Goal: Obtain resource: Download file/media

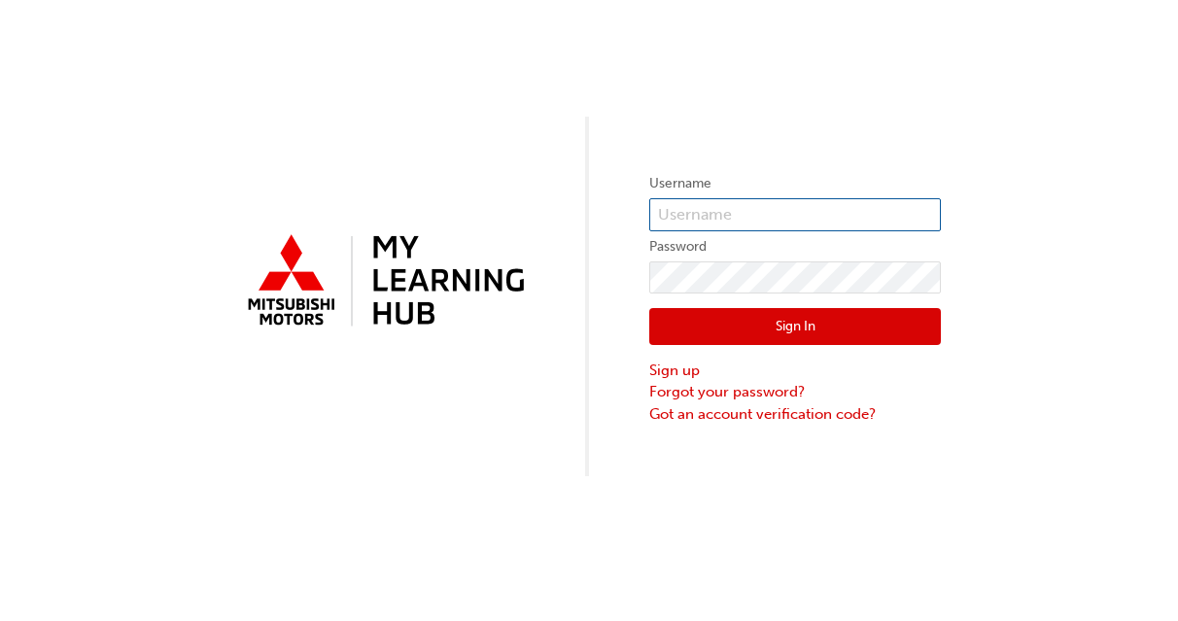
type input "kstewart"
click at [764, 322] on button "Sign In" at bounding box center [795, 326] width 292 height 37
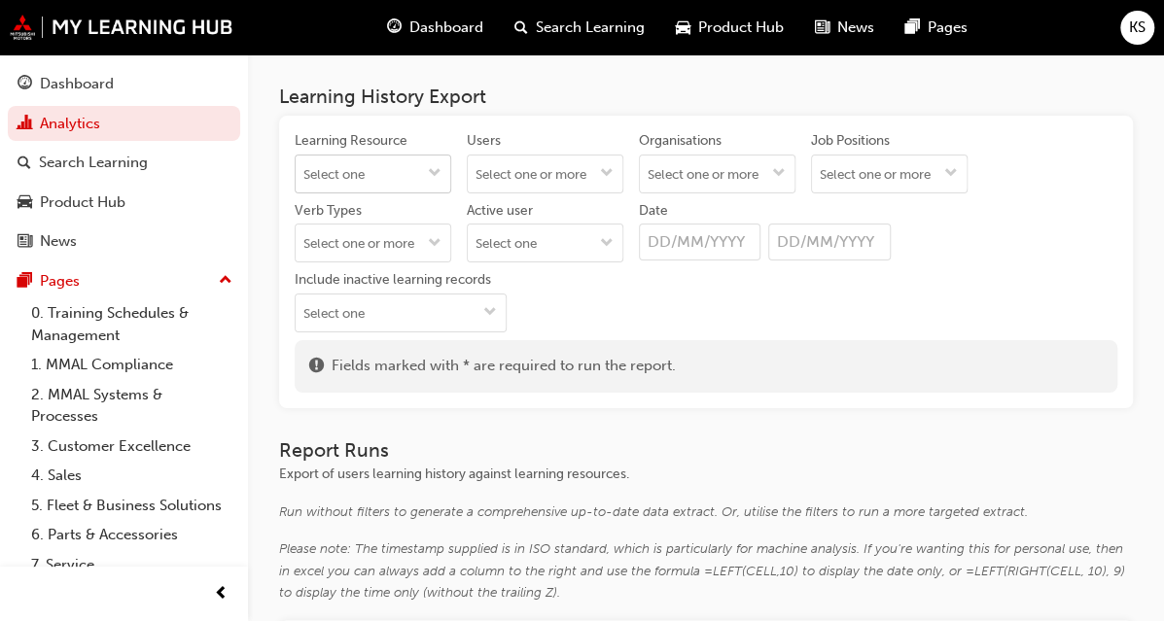
click at [450, 170] on button "Learning Resource" at bounding box center [434, 174] width 31 height 37
type input "diamond"
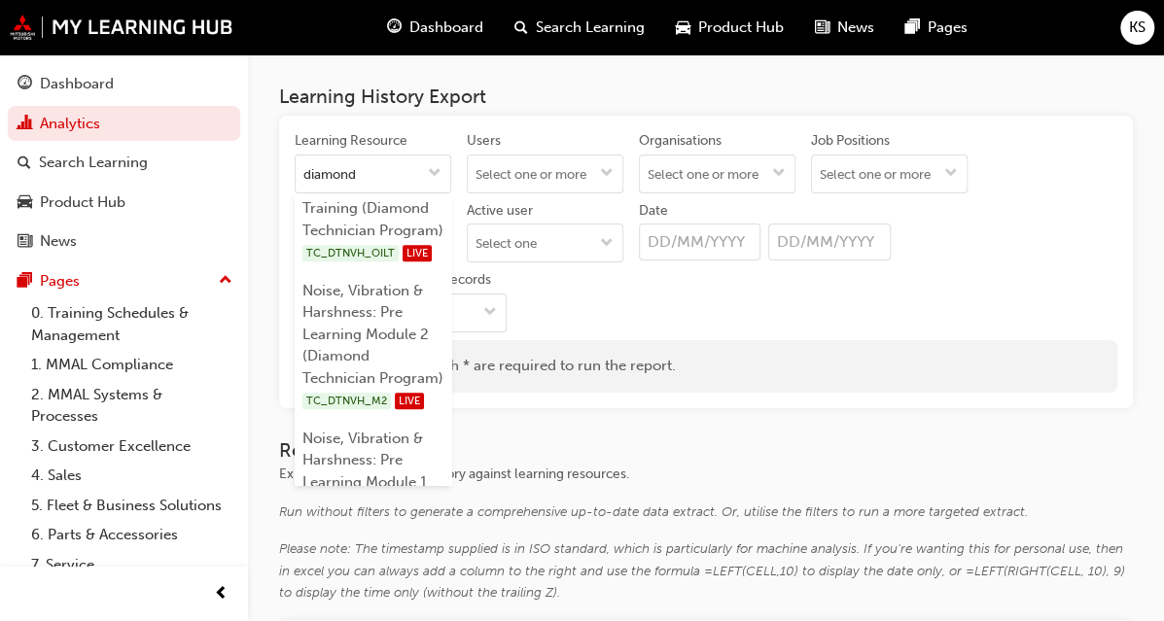
scroll to position [838, 0]
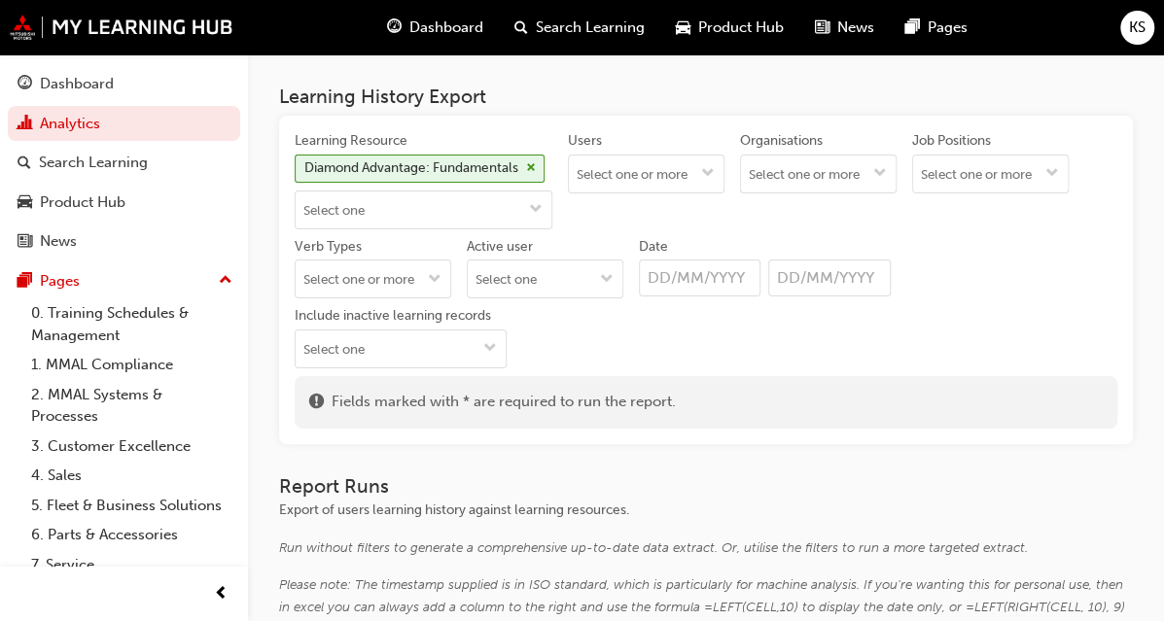
scroll to position [0, 0]
click at [411, 297] on input "Verb Types" at bounding box center [373, 279] width 155 height 37
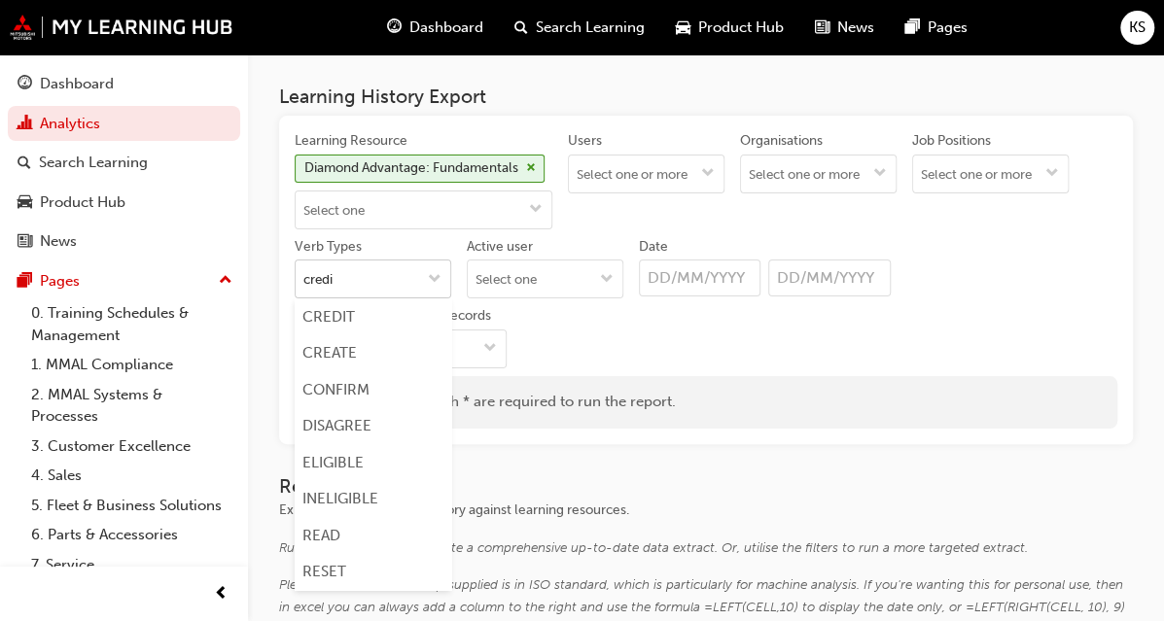
type input "credit"
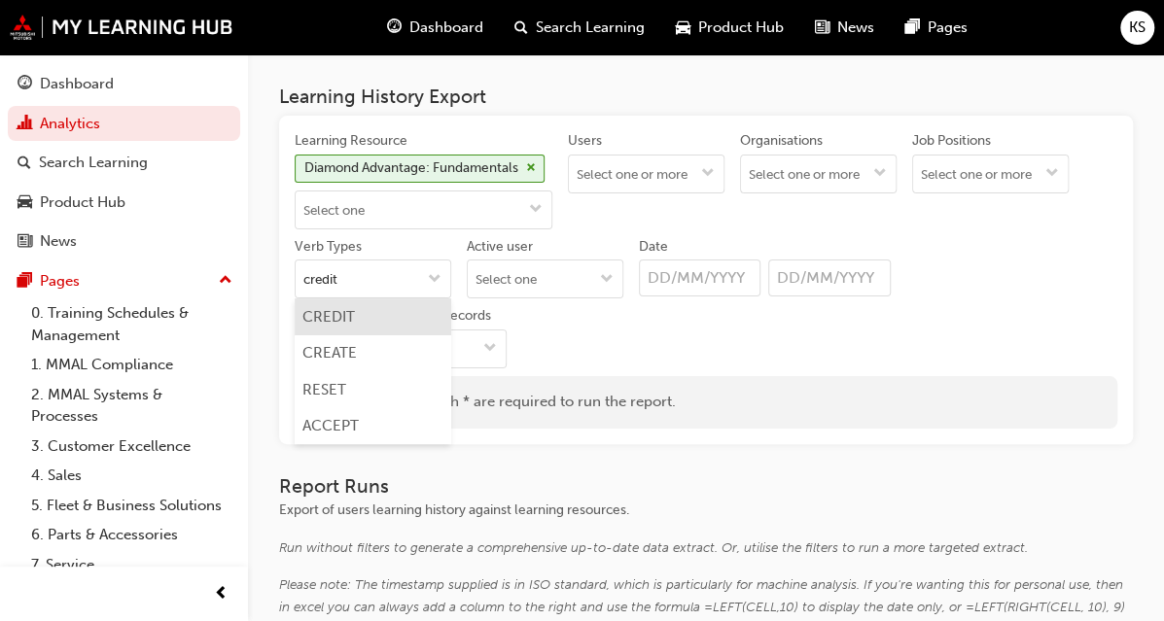
click at [360, 335] on li "CREDIT" at bounding box center [373, 316] width 157 height 37
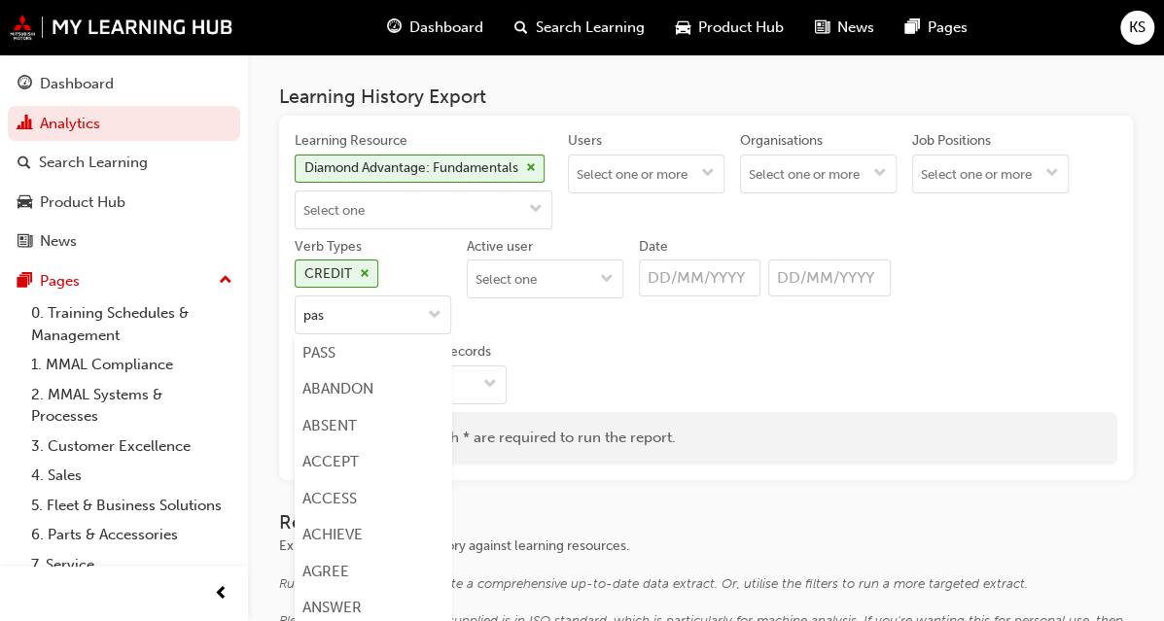
type input "pass"
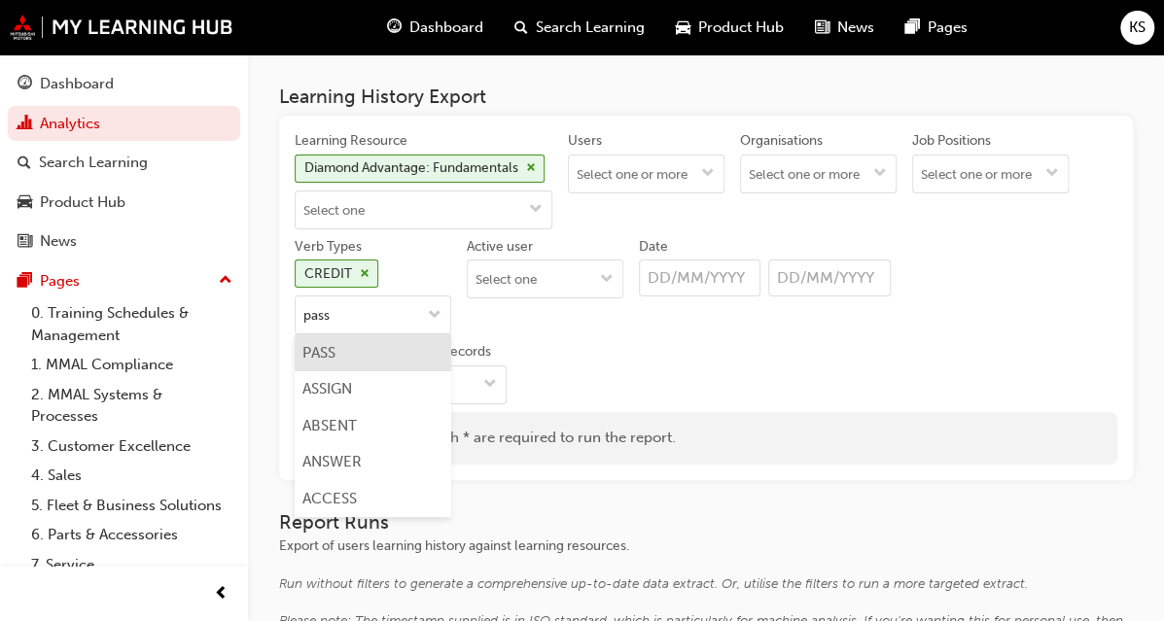
click at [446, 371] on li "PASS" at bounding box center [373, 352] width 157 height 37
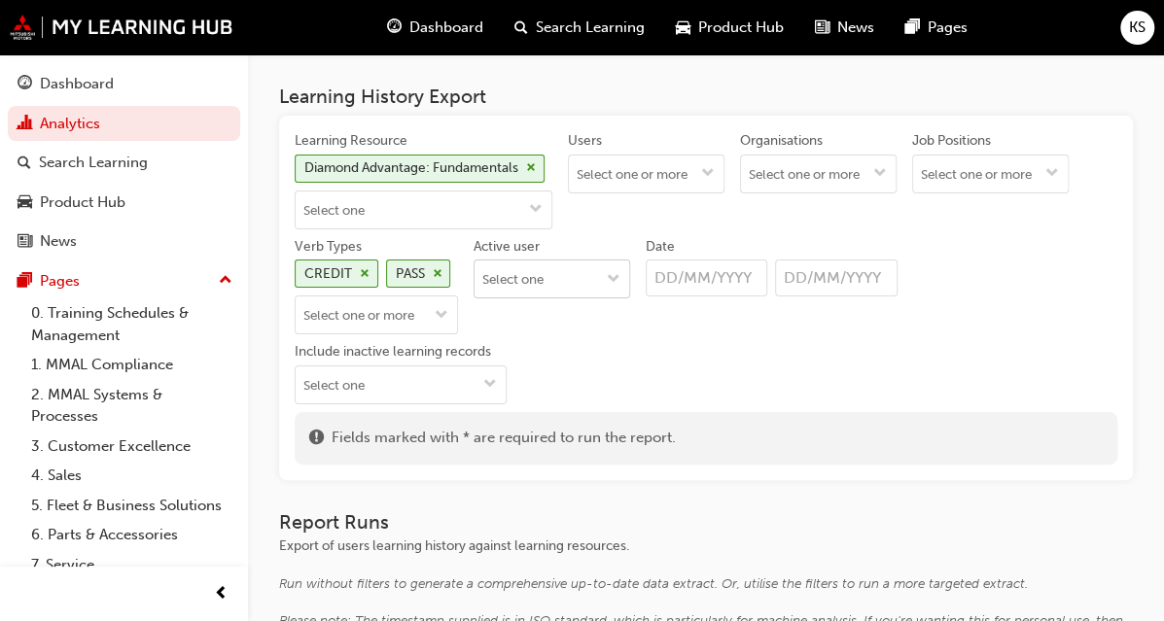
click at [474, 297] on input "Active user" at bounding box center [551, 279] width 155 height 37
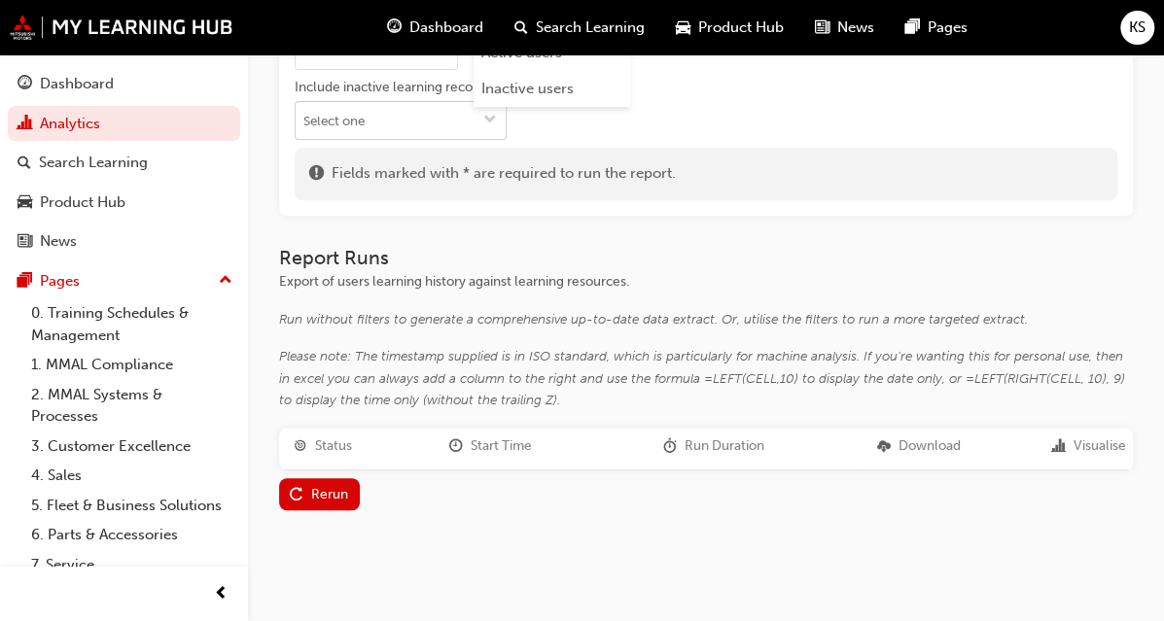
scroll to position [292, 0]
click at [473, 71] on li "Active users" at bounding box center [551, 52] width 157 height 37
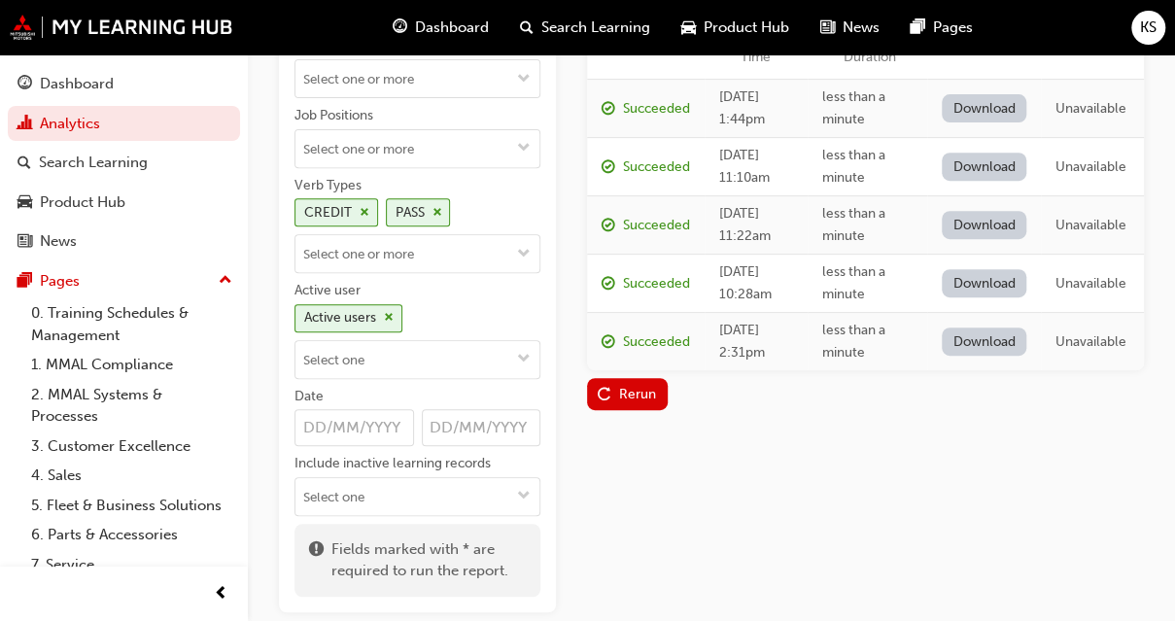
click at [970, 107] on link "Download" at bounding box center [984, 108] width 85 height 28
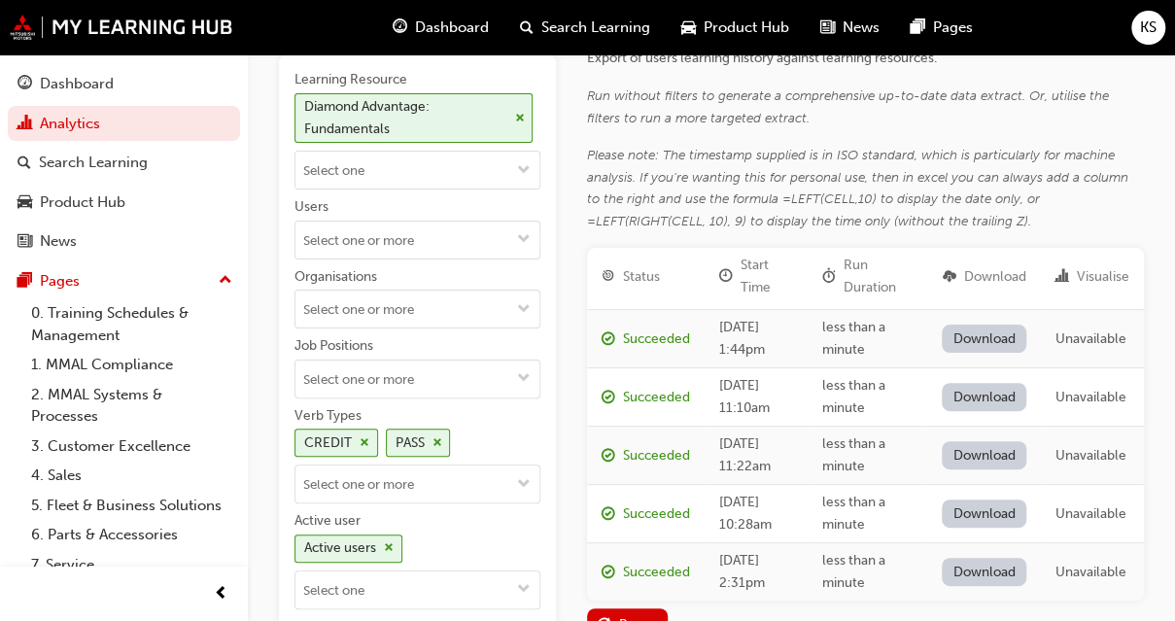
scroll to position [0, 0]
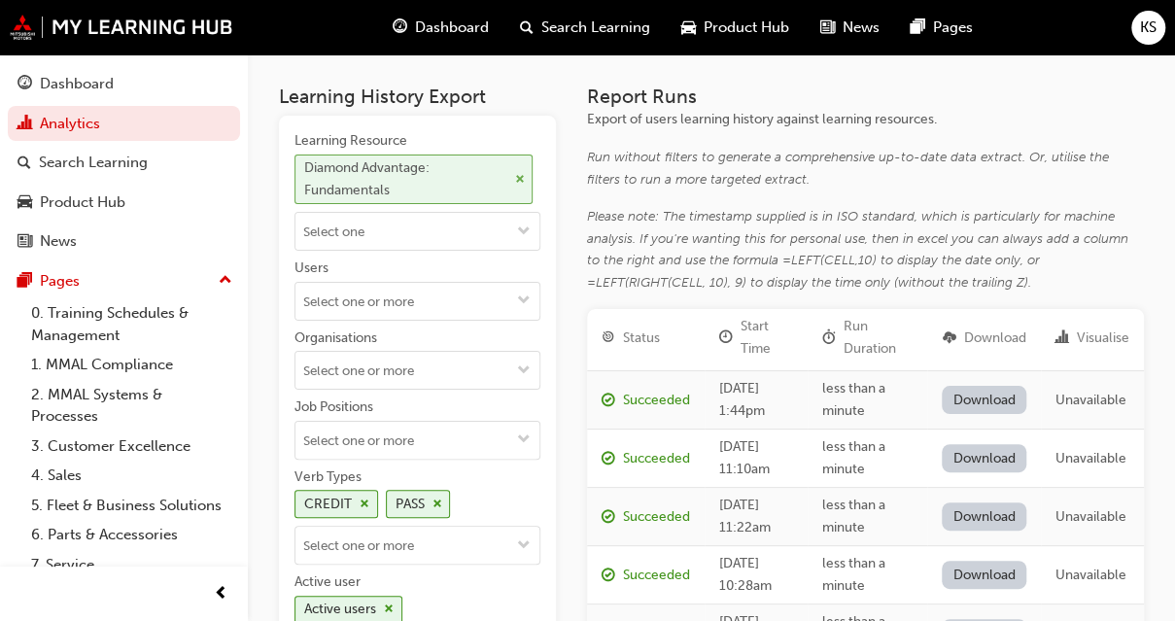
click at [520, 178] on span "cross-icon" at bounding box center [520, 180] width 10 height 12
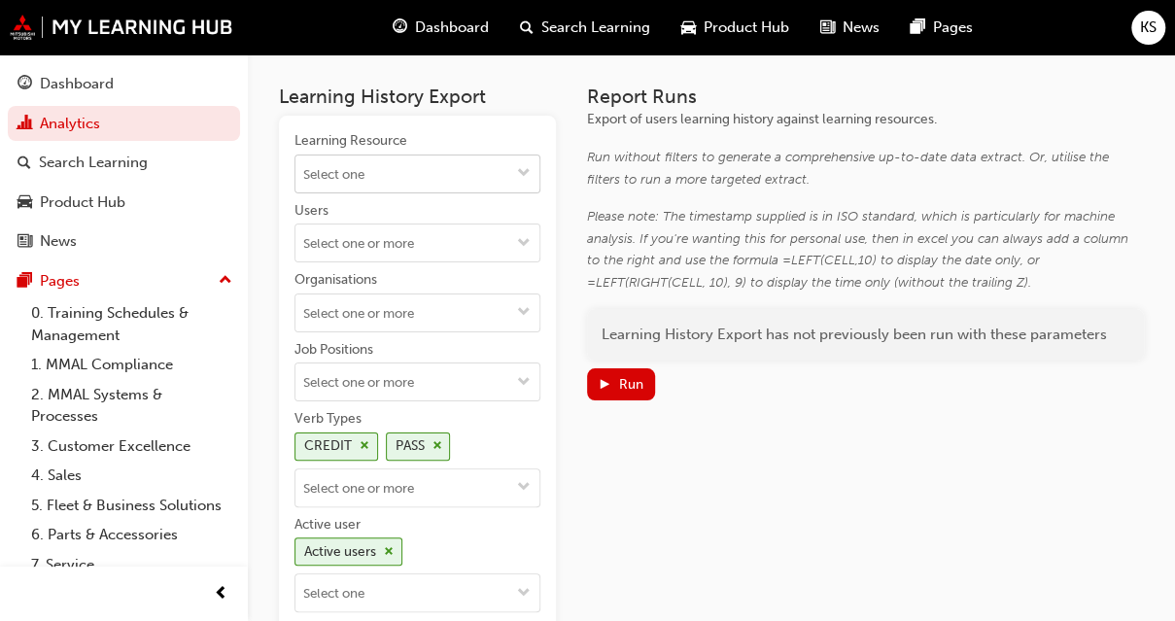
click at [459, 175] on input "Learning Resource" at bounding box center [418, 174] width 244 height 37
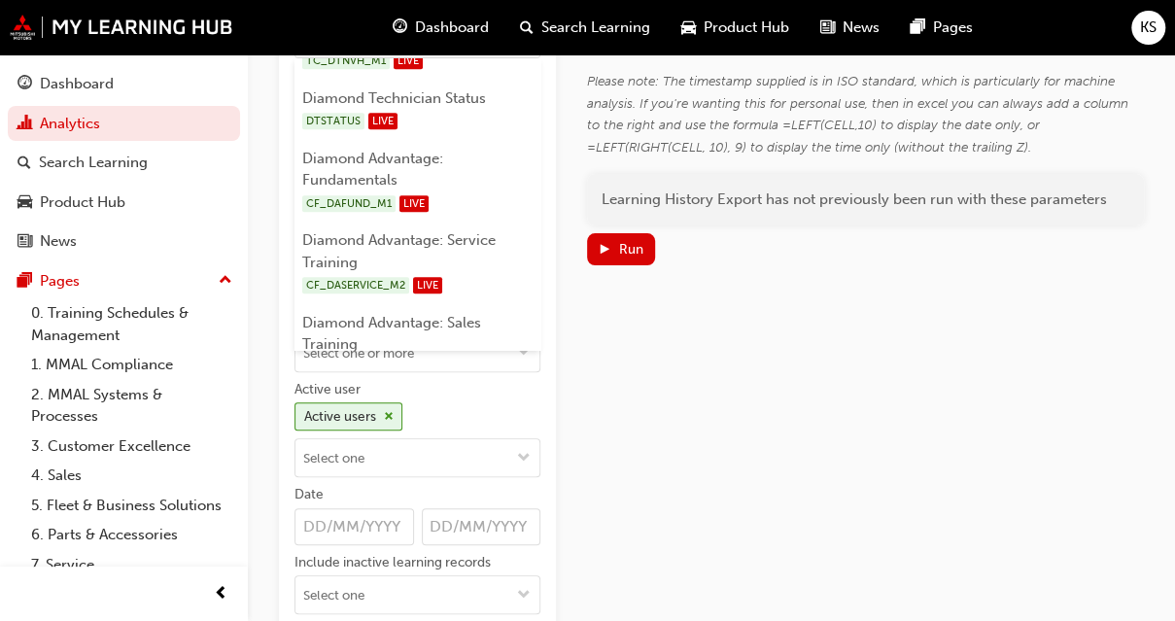
scroll to position [861, 0]
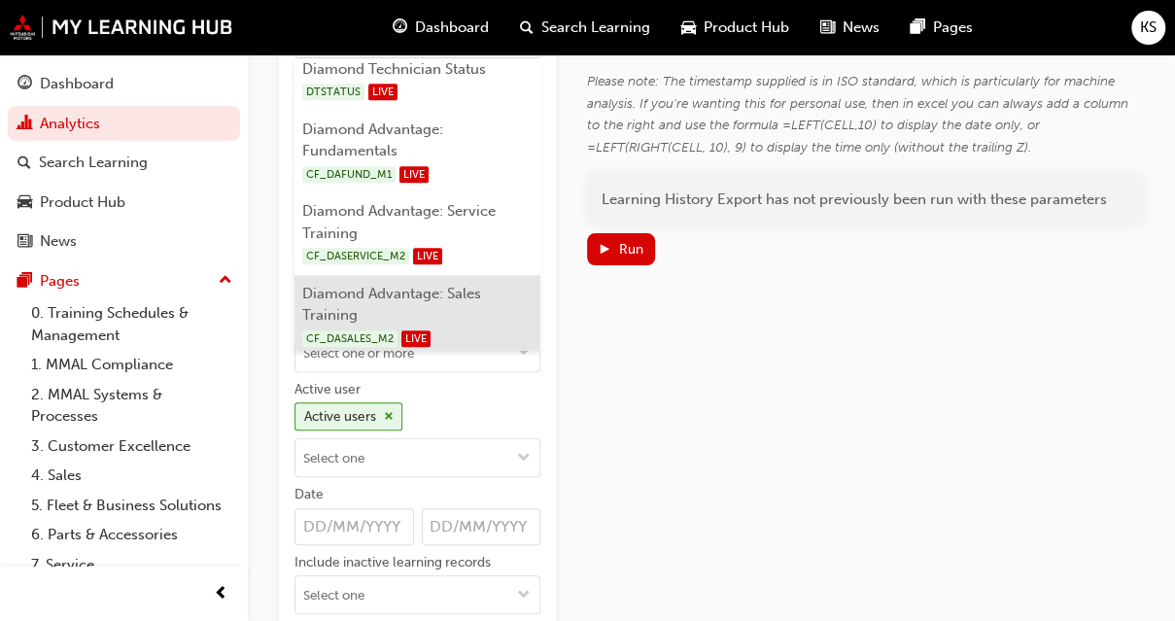
click at [451, 287] on li "Diamond Advantage: Sales Training CF_DASALES_M2 LIVE" at bounding box center [418, 316] width 246 height 83
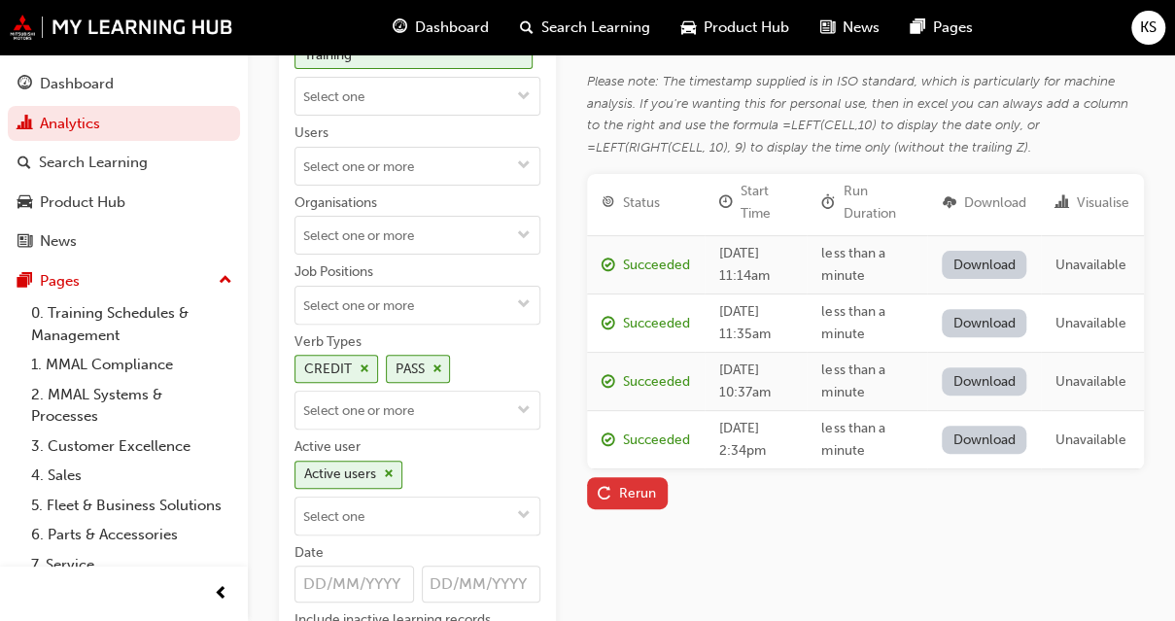
click at [642, 502] on div "Rerun" at bounding box center [637, 493] width 37 height 17
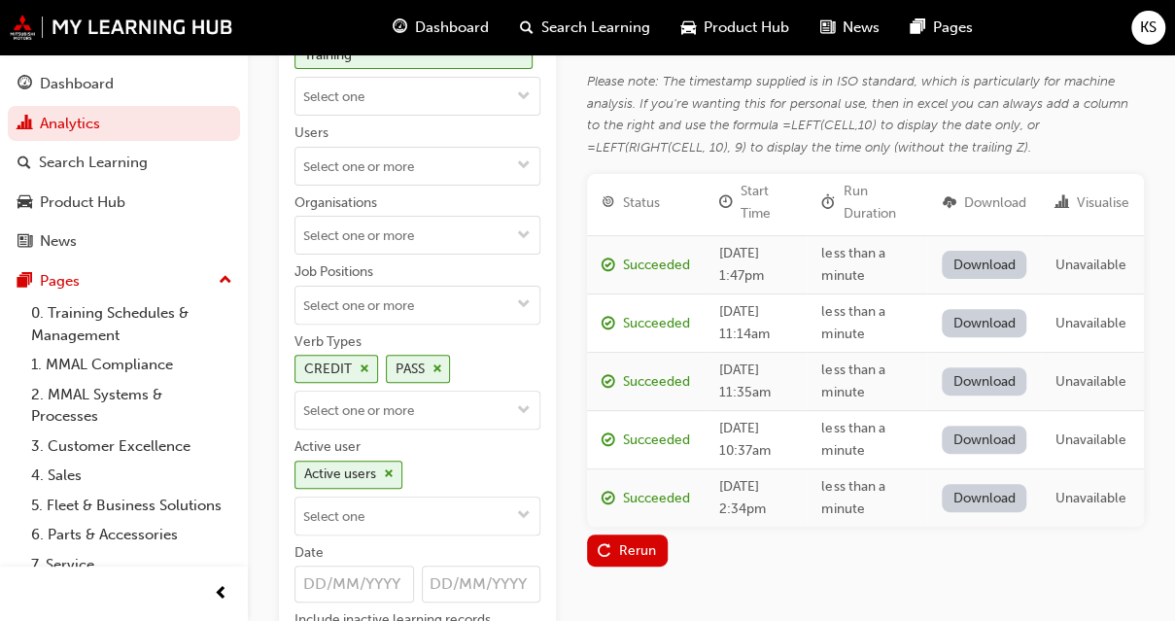
click at [986, 265] on link "Download" at bounding box center [984, 265] width 85 height 28
click at [572, 333] on div "Learning History Export Learning Resource Diamond Advantage: Sales Training Use…" at bounding box center [711, 344] width 865 height 850
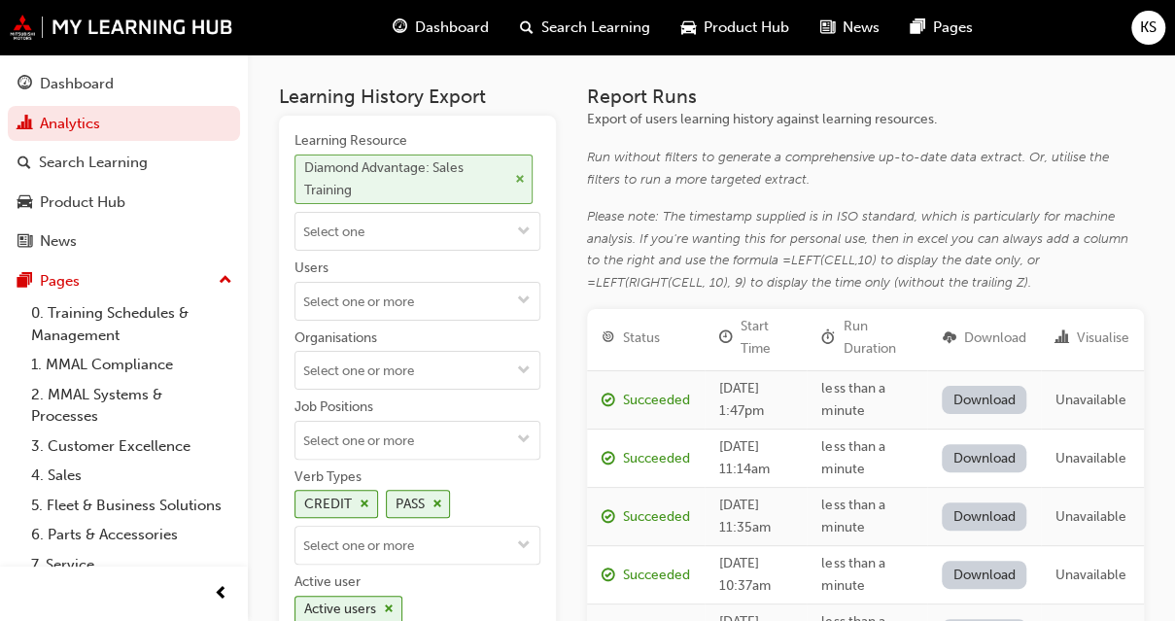
click at [516, 178] on span "cross-icon" at bounding box center [520, 180] width 10 height 12
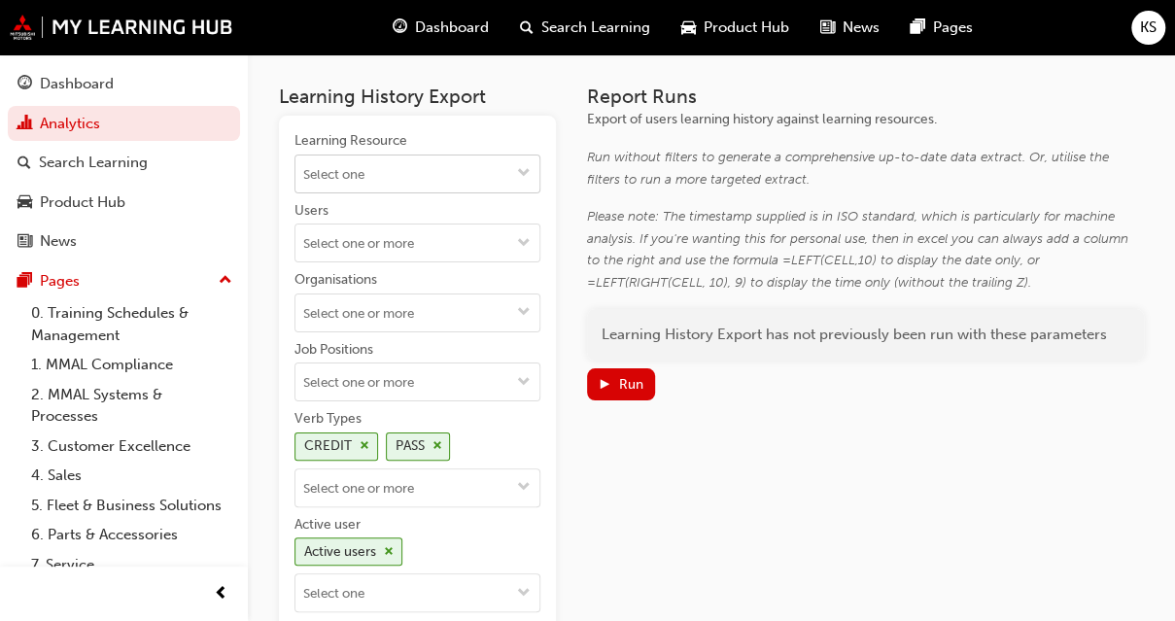
click at [506, 178] on input "Learning Resource" at bounding box center [418, 174] width 244 height 37
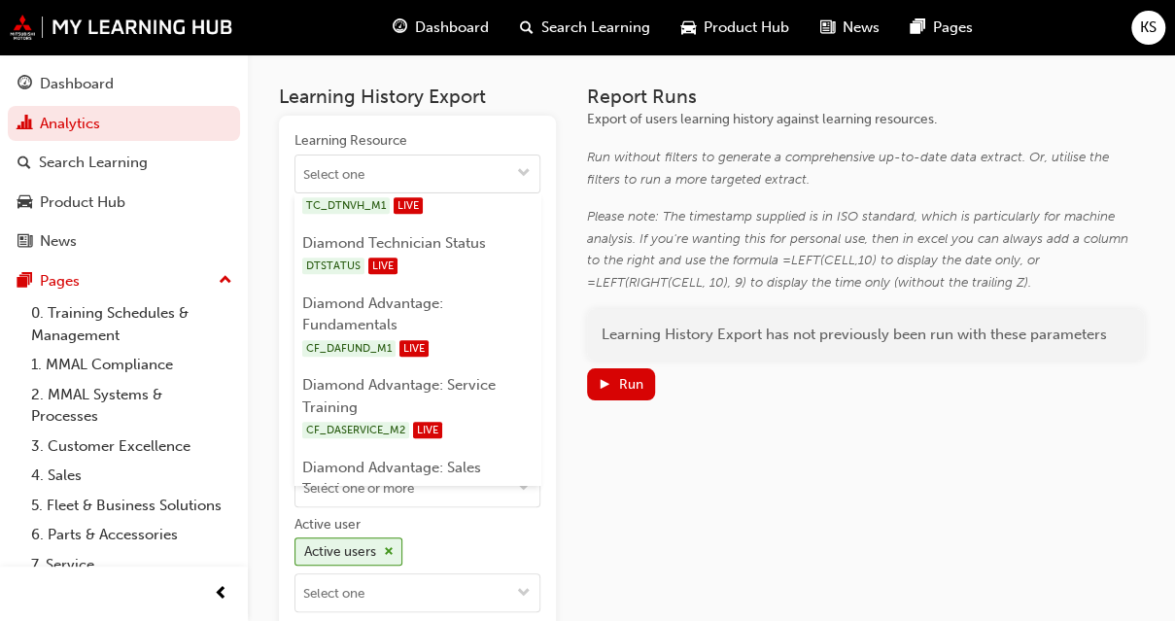
scroll to position [861, 0]
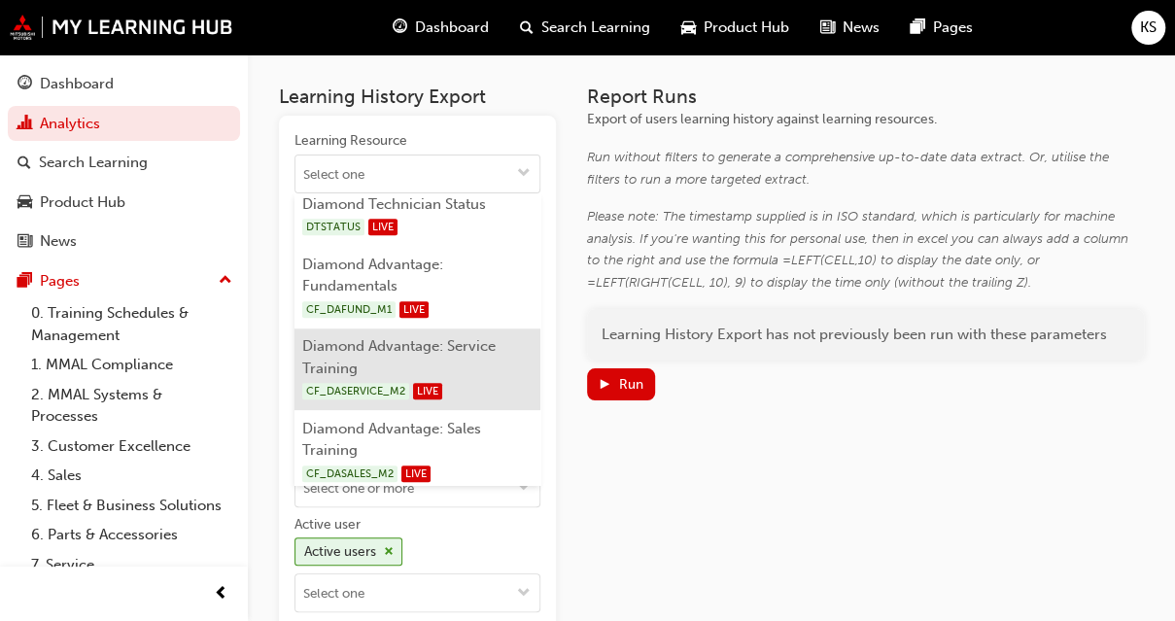
click at [459, 379] on div "CF_DASERVICE_M2 LIVE" at bounding box center [417, 391] width 231 height 24
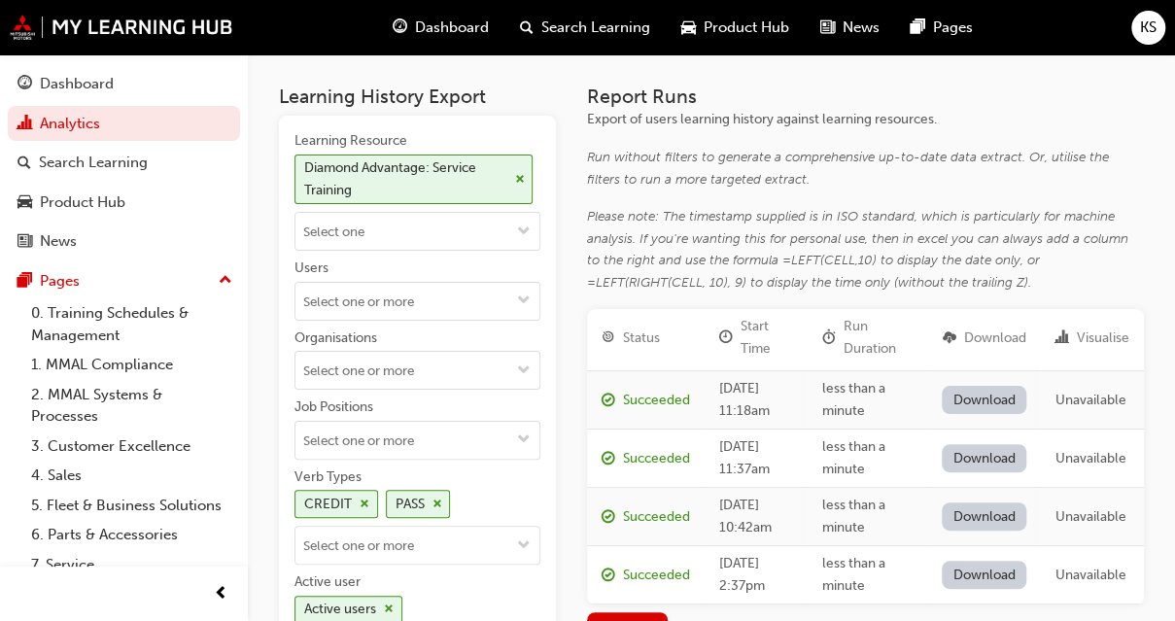
scroll to position [387, 0]
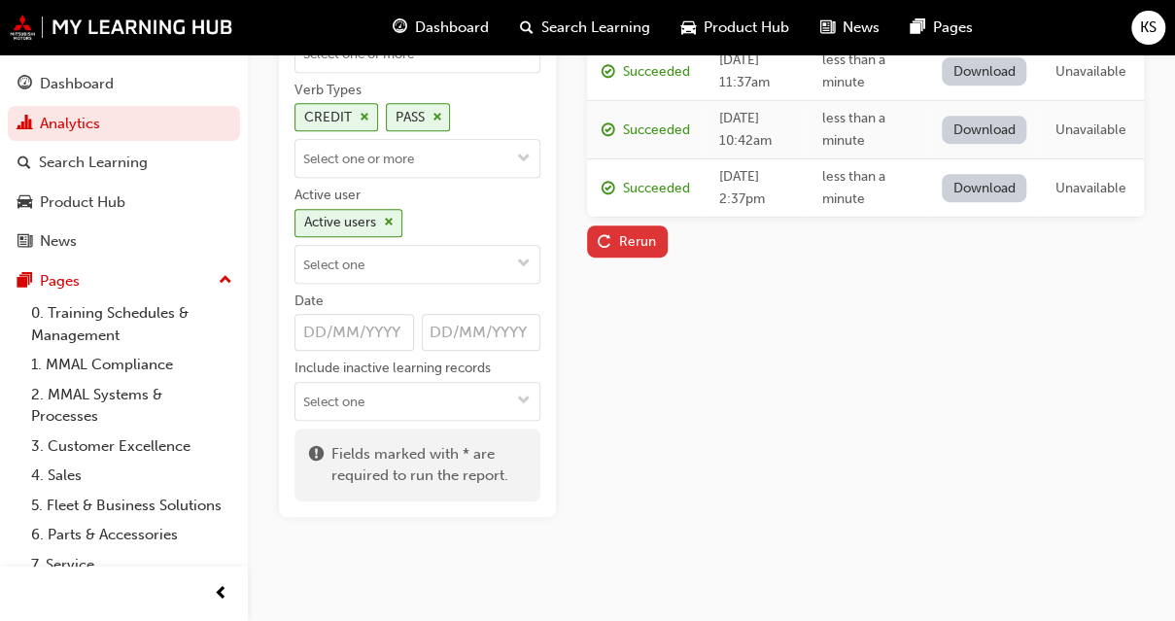
click at [618, 252] on div "Rerun" at bounding box center [627, 241] width 58 height 20
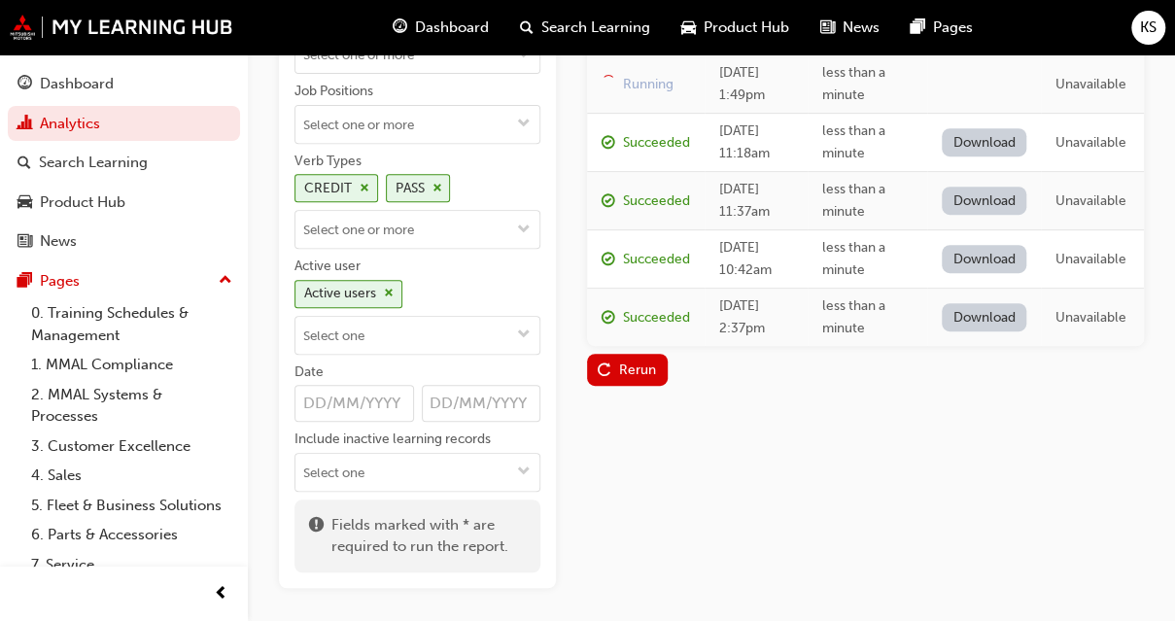
scroll to position [192, 0]
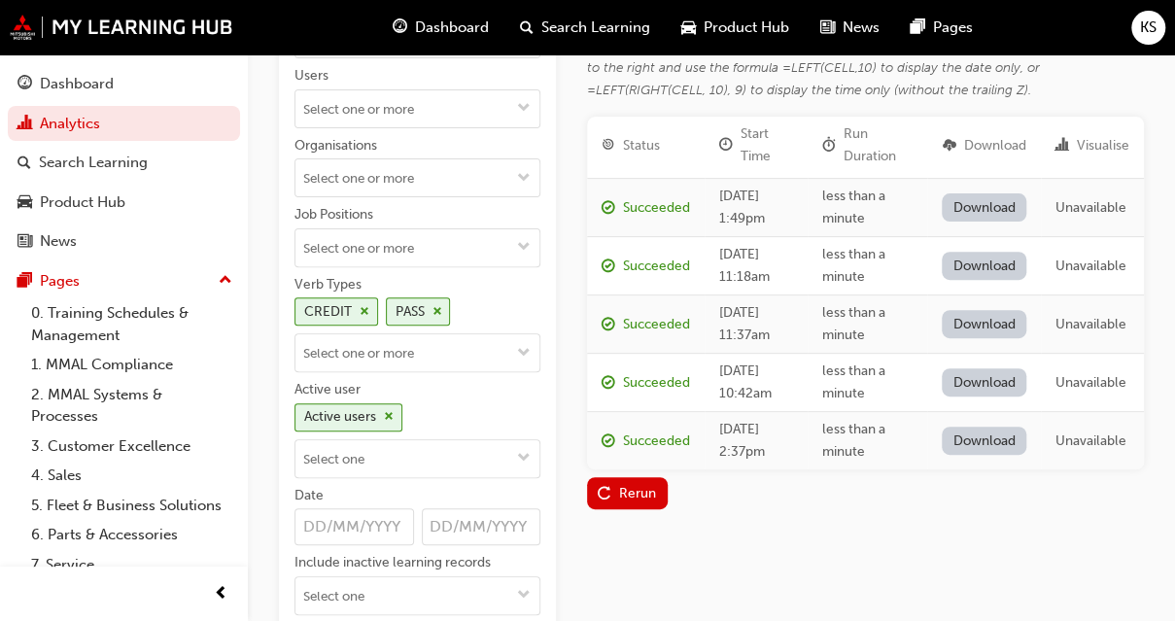
click at [1019, 205] on link "Download" at bounding box center [984, 207] width 85 height 28
